Goal: Task Accomplishment & Management: Use online tool/utility

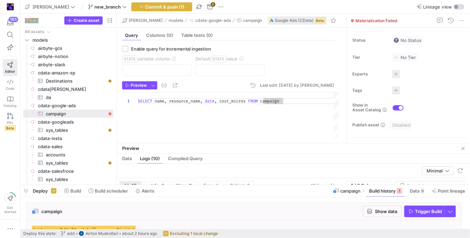
scroll to position [0, 145]
